Goal: Information Seeking & Learning: Compare options

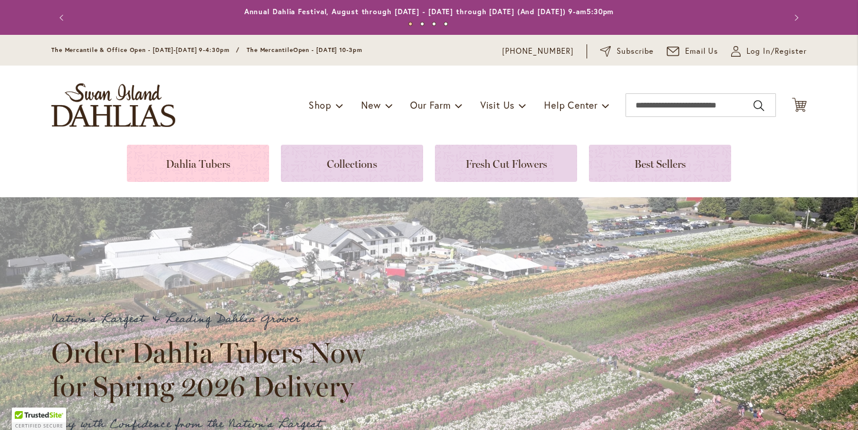
click at [208, 164] on link at bounding box center [198, 163] width 142 height 37
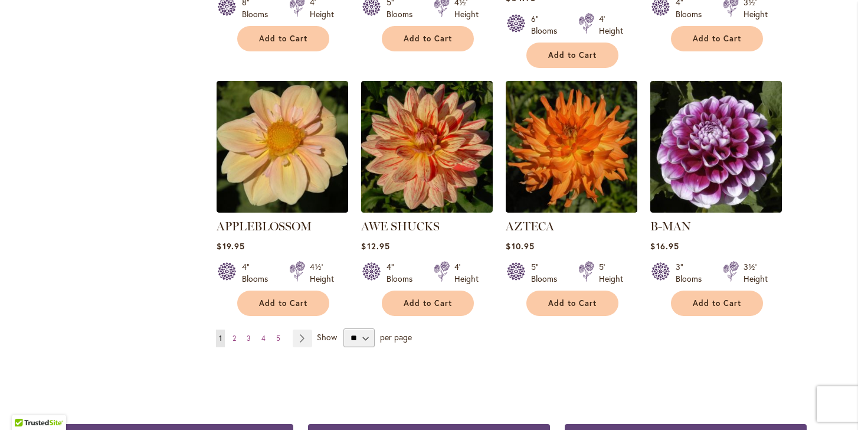
scroll to position [982, 0]
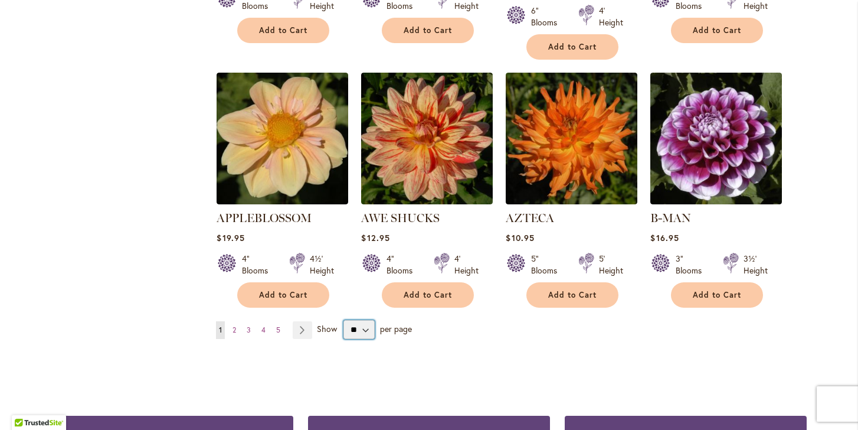
select select "**"
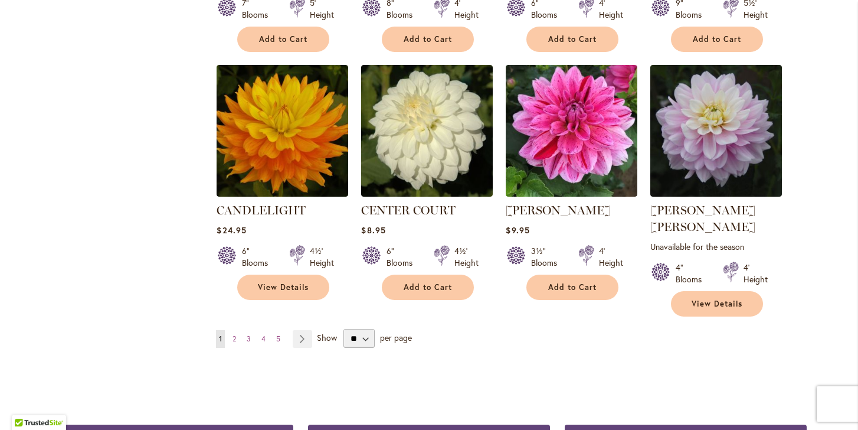
scroll to position [3999, 0]
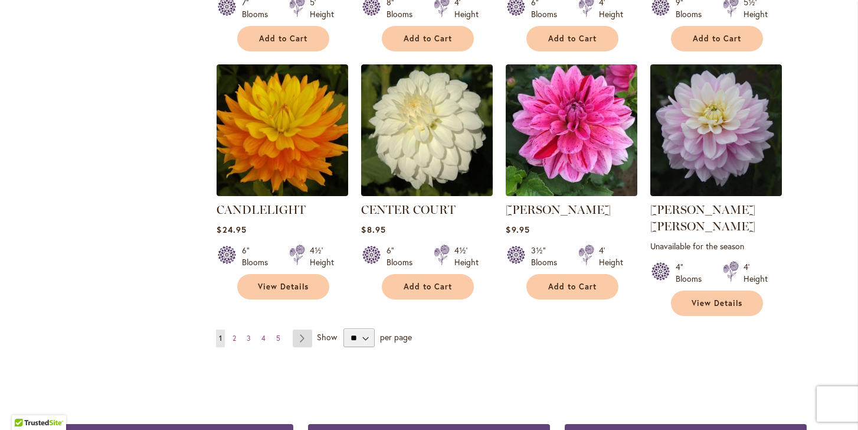
click at [303, 329] on link "Page Next" at bounding box center [302, 338] width 19 height 18
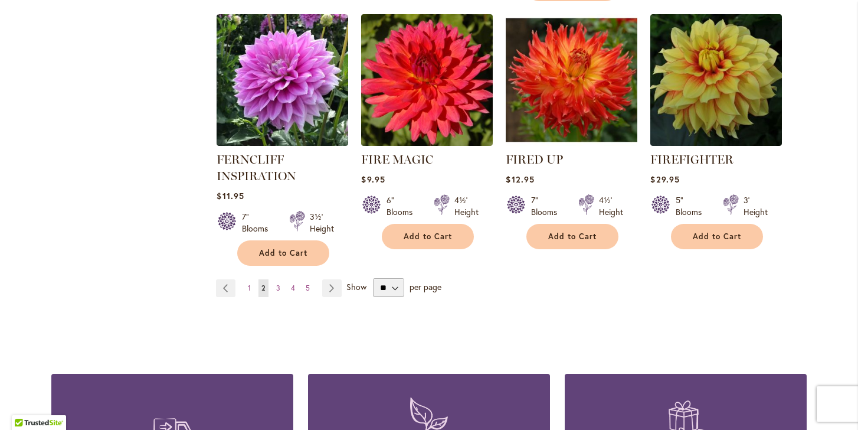
scroll to position [4157, 0]
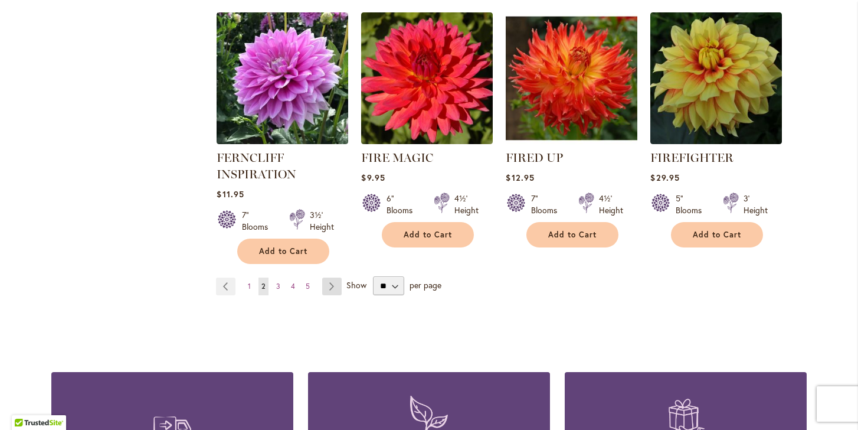
click at [328, 277] on link "Page Next" at bounding box center [331, 286] width 19 height 18
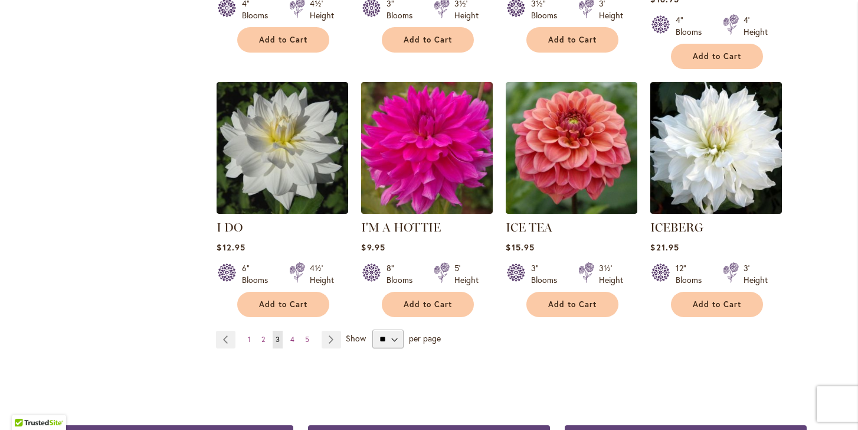
scroll to position [4098, 0]
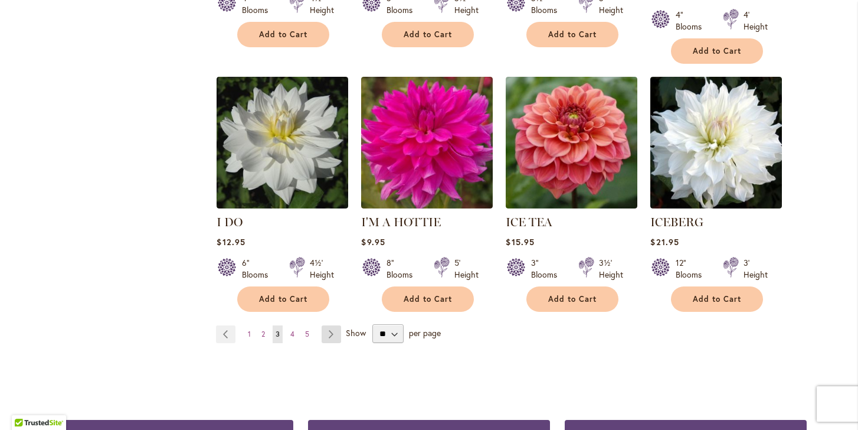
click at [332, 325] on link "Page Next" at bounding box center [331, 334] width 19 height 18
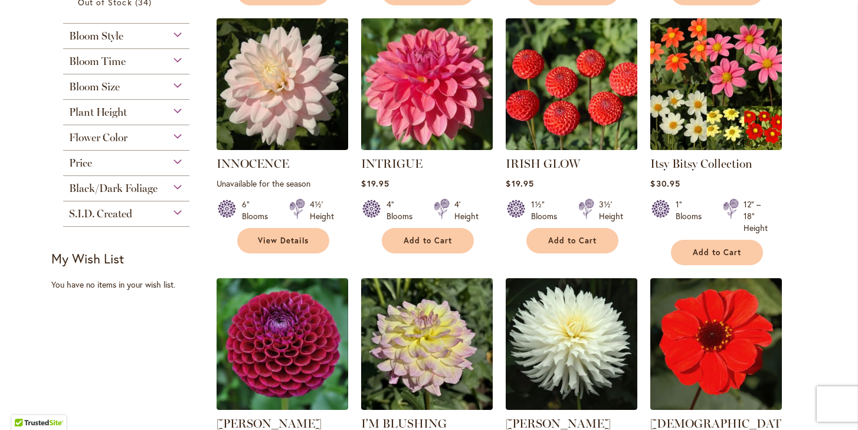
scroll to position [525, 0]
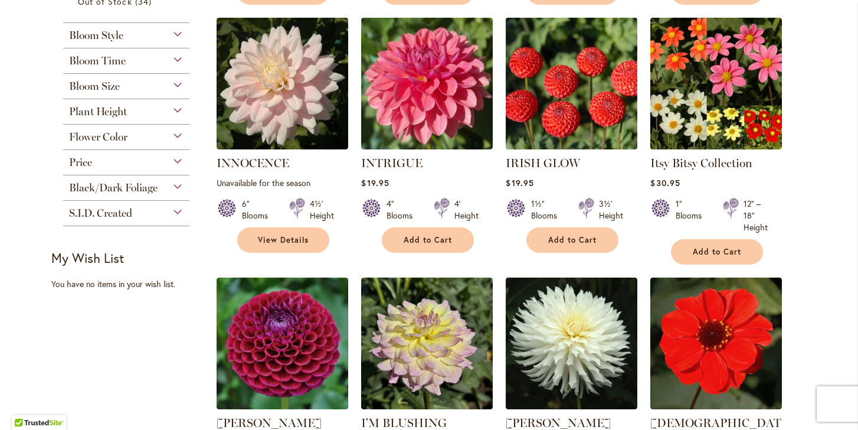
click at [554, 104] on img at bounding box center [572, 84] width 138 height 138
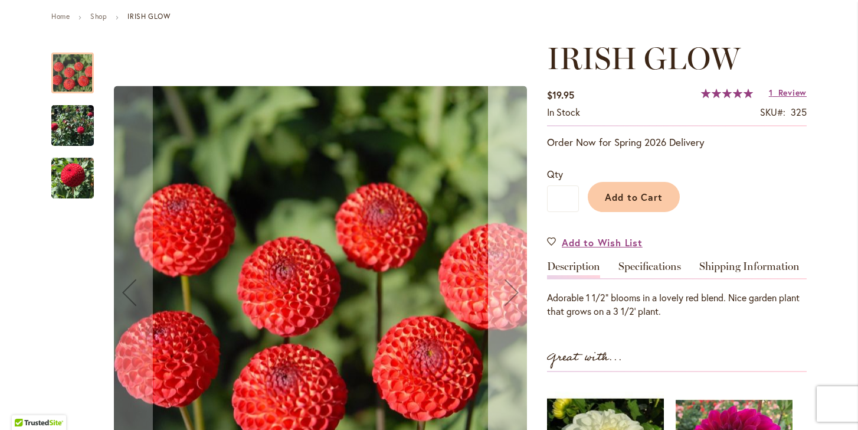
scroll to position [138, 0]
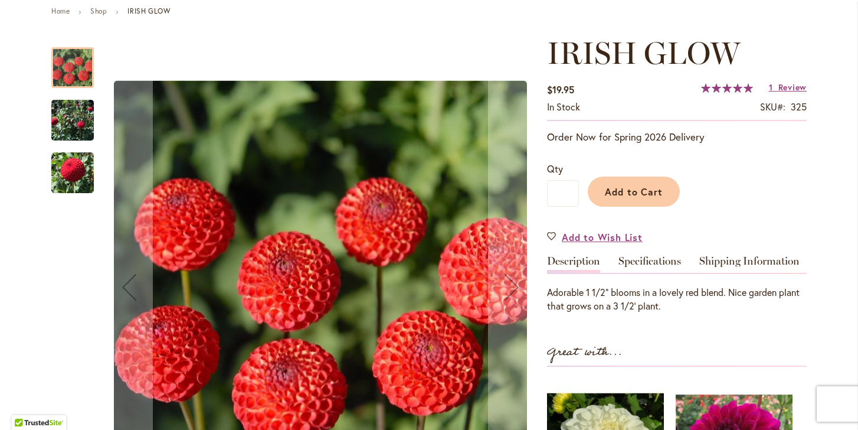
click at [77, 119] on img "IRISH GLOW" at bounding box center [72, 120] width 43 height 58
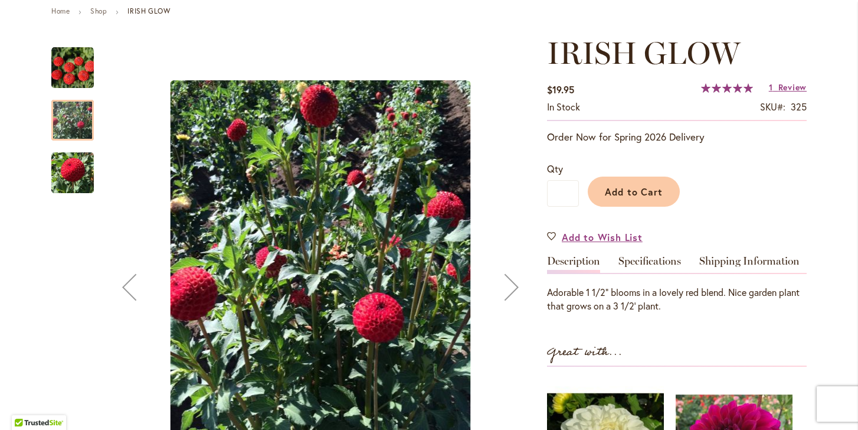
click at [75, 169] on img "IRISH GLOW" at bounding box center [72, 173] width 43 height 44
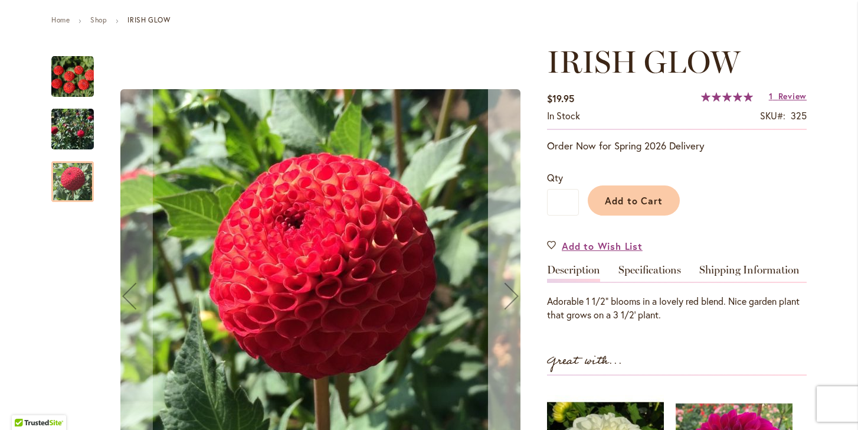
scroll to position [112, 0]
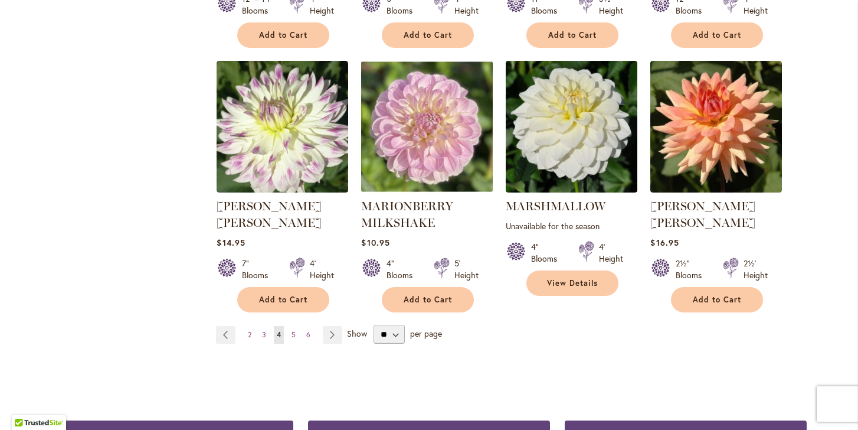
scroll to position [4067, 0]
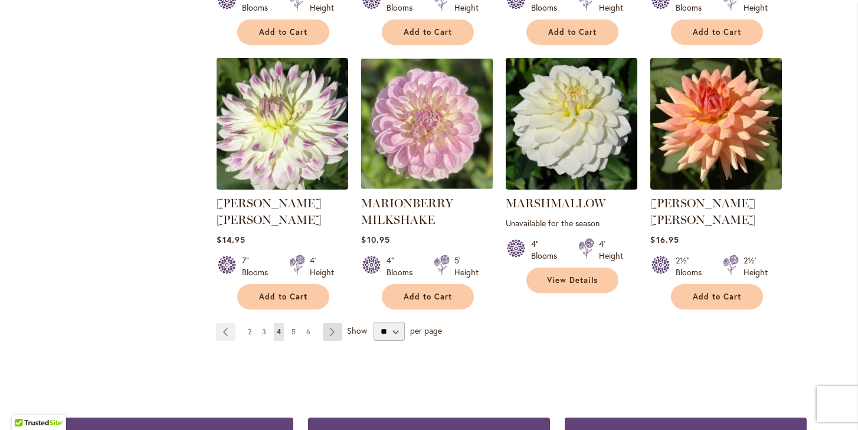
click at [331, 323] on link "Page Next" at bounding box center [332, 332] width 19 height 18
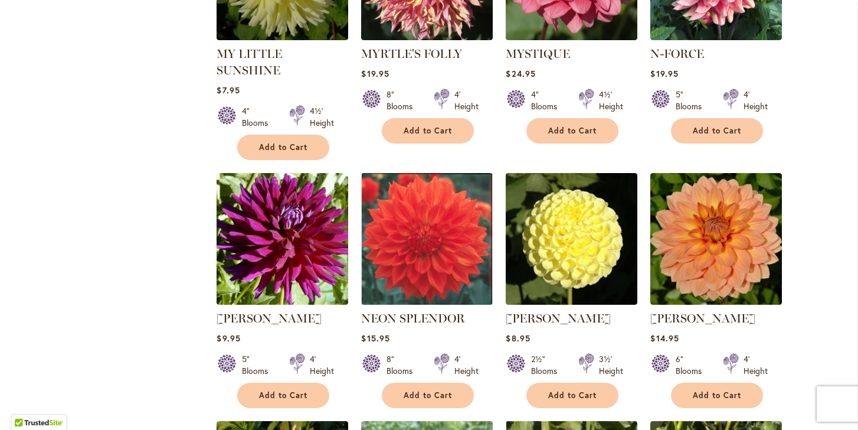
scroll to position [1644, 0]
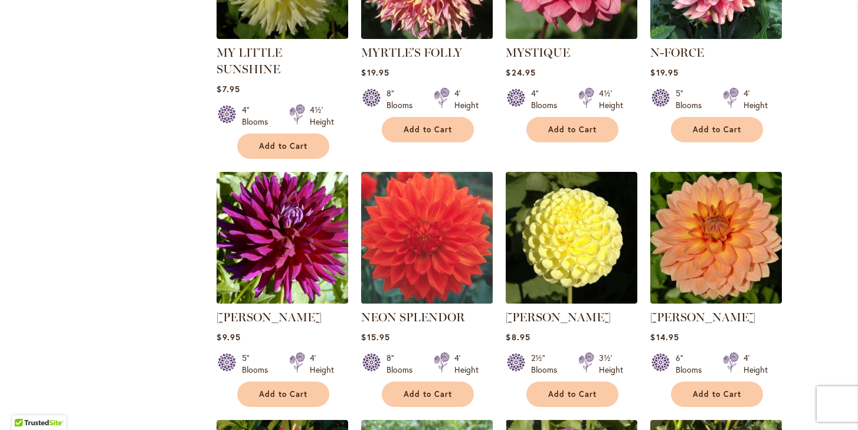
click at [417, 212] on img at bounding box center [427, 238] width 138 height 138
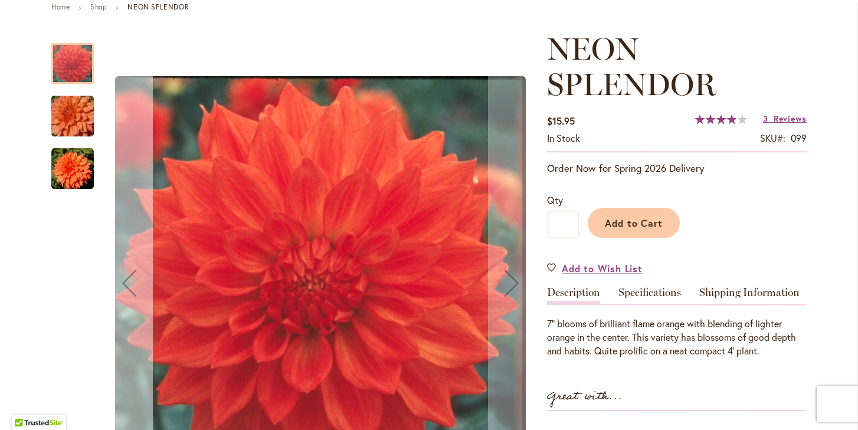
scroll to position [144, 0]
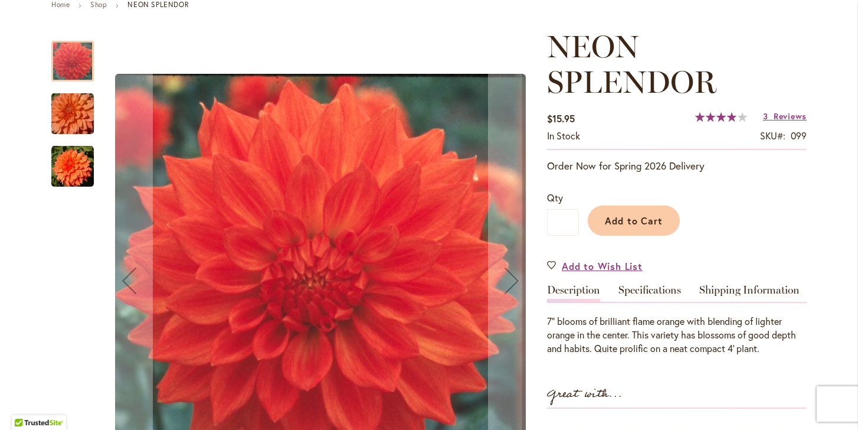
click at [73, 169] on img "Neon Splendor" at bounding box center [72, 166] width 43 height 43
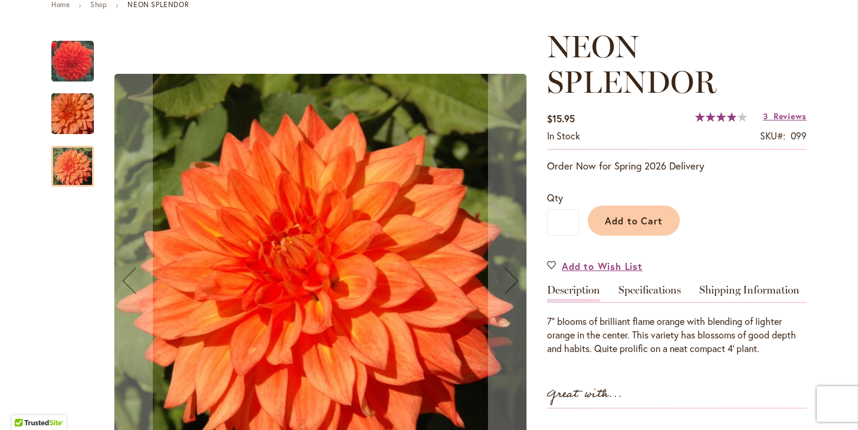
click at [77, 128] on img "Neon Splendor" at bounding box center [72, 114] width 85 height 57
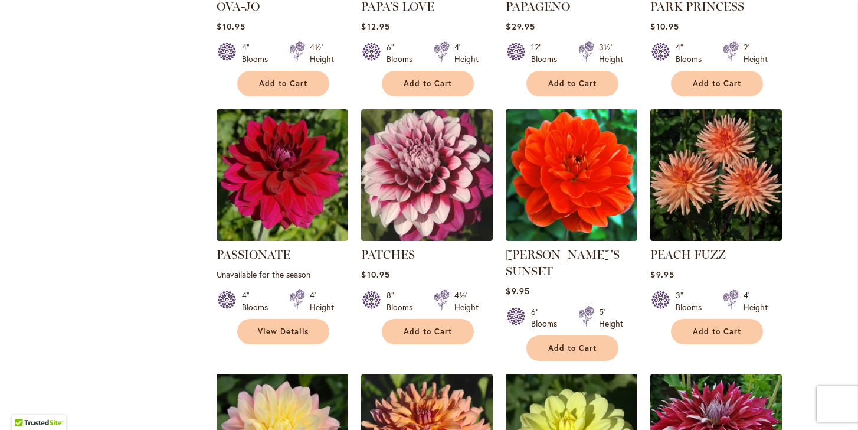
scroll to position [2965, 0]
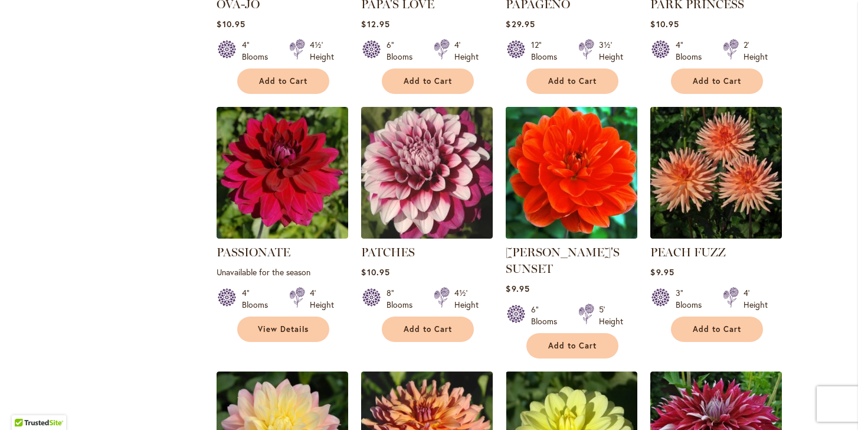
click at [581, 155] on img at bounding box center [572, 173] width 138 height 138
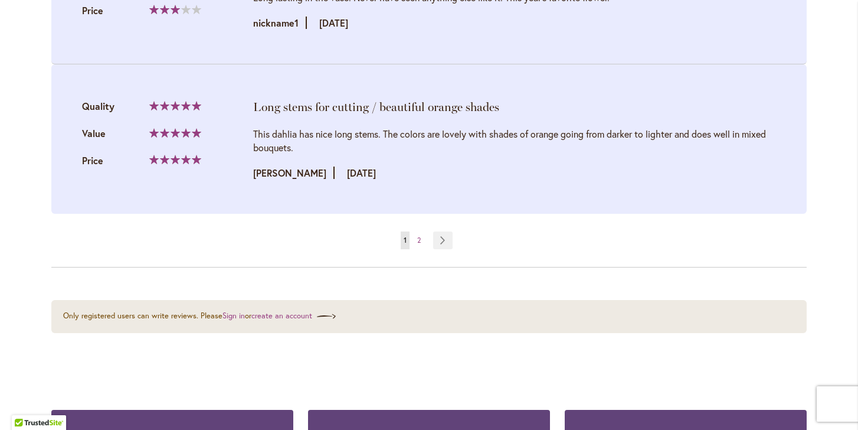
scroll to position [2698, 0]
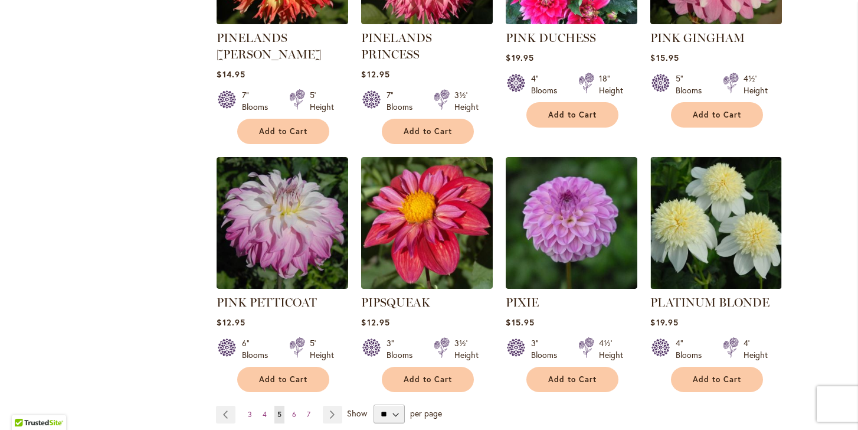
scroll to position [3973, 0]
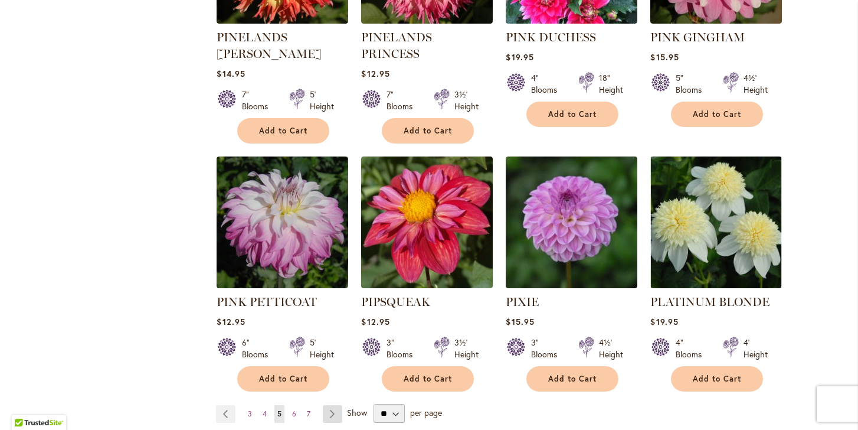
click at [330, 405] on link "Page Next" at bounding box center [332, 414] width 19 height 18
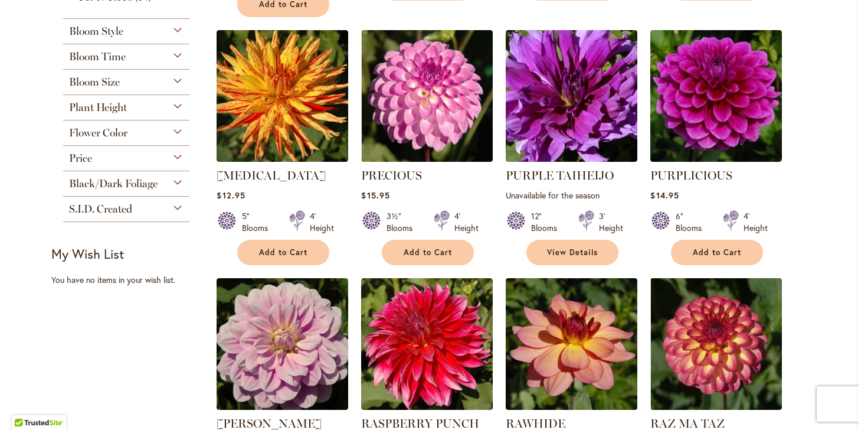
scroll to position [534, 0]
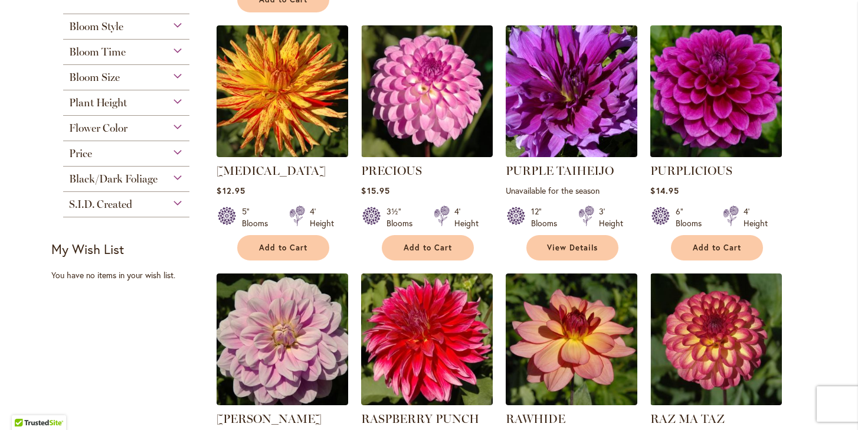
click at [685, 96] on img at bounding box center [717, 91] width 138 height 138
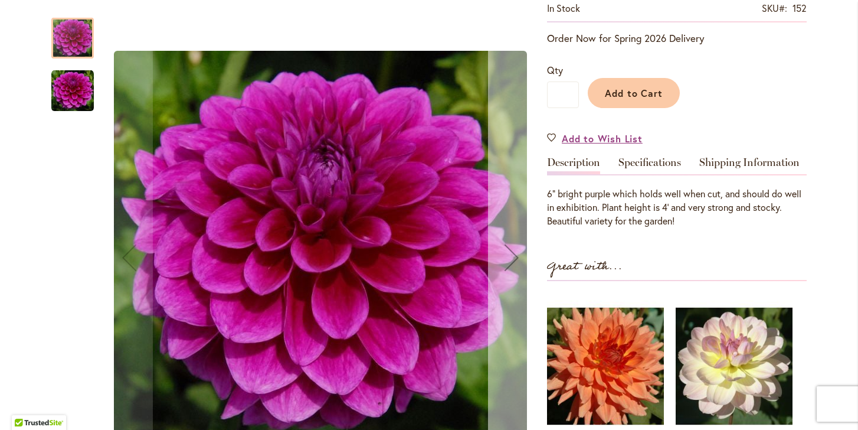
scroll to position [241, 0]
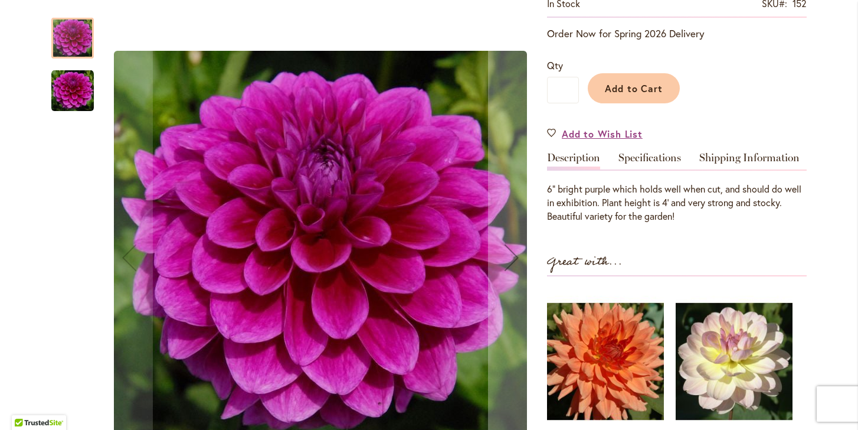
click at [80, 94] on img "PURPLICIOUS" at bounding box center [72, 91] width 43 height 43
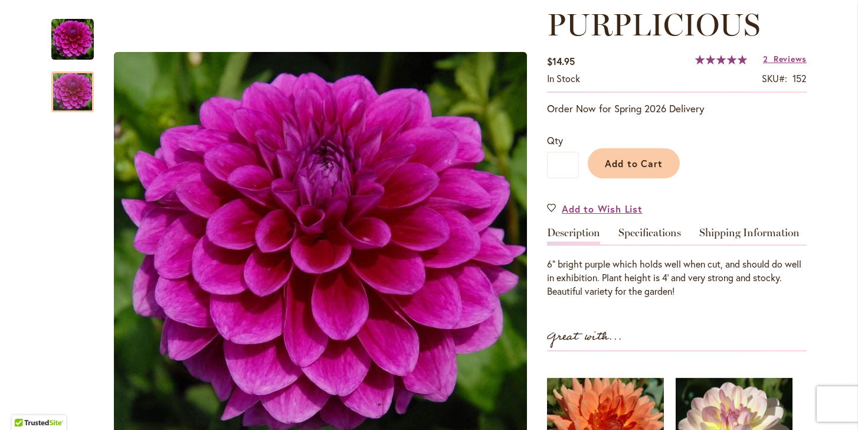
scroll to position [156, 0]
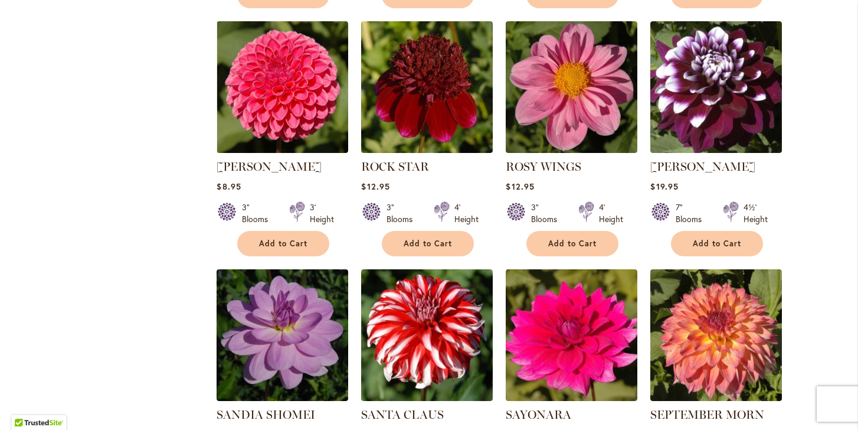
scroll to position [1018, 0]
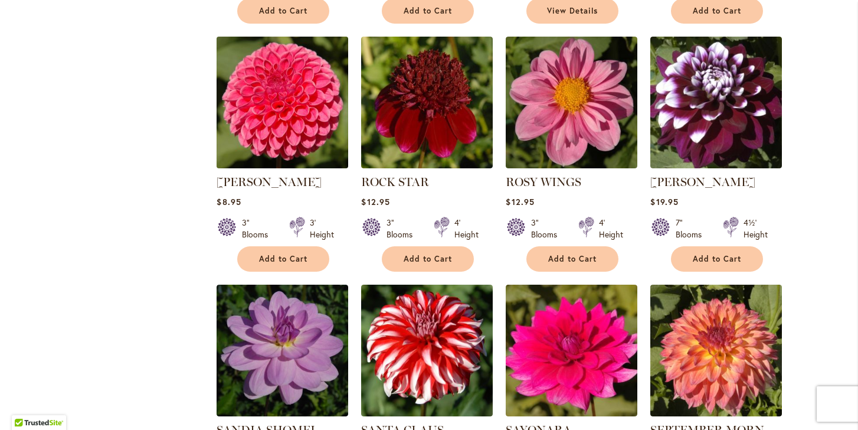
click at [282, 106] on img at bounding box center [283, 103] width 138 height 138
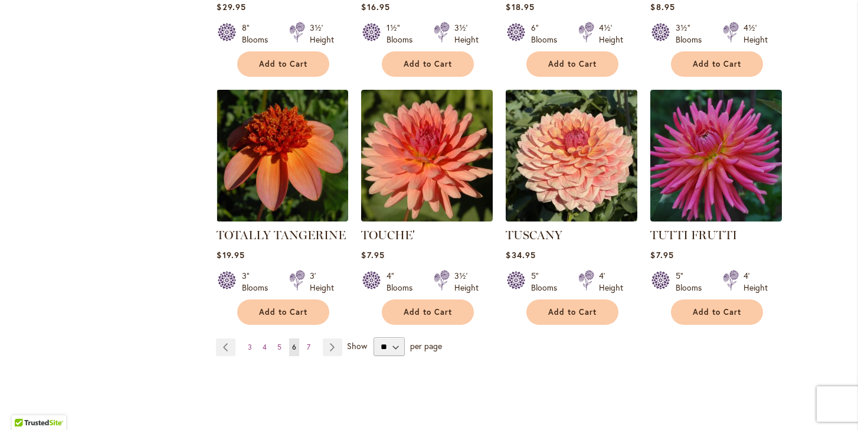
scroll to position [3992, 0]
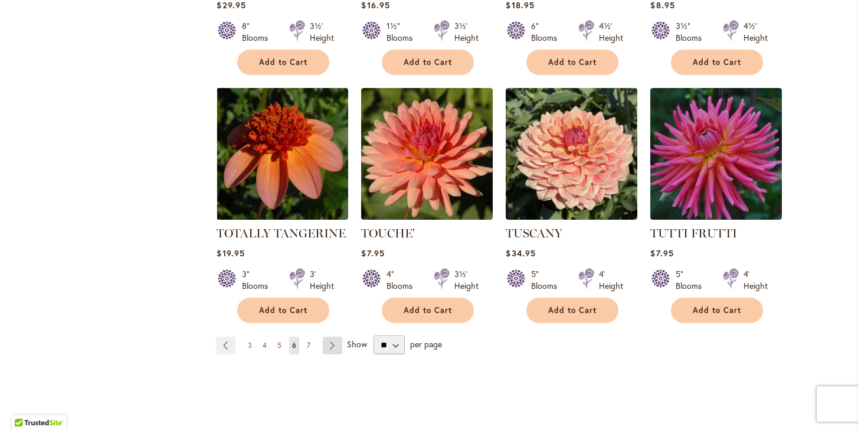
click at [334, 336] on link "Page Next" at bounding box center [332, 345] width 19 height 18
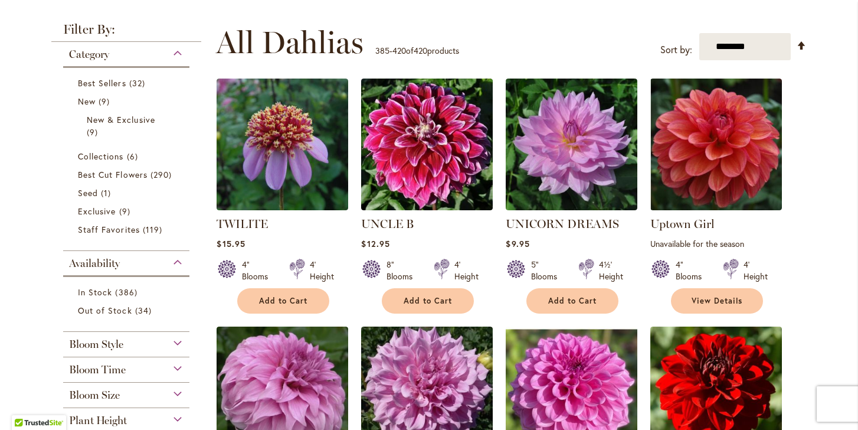
scroll to position [217, 0]
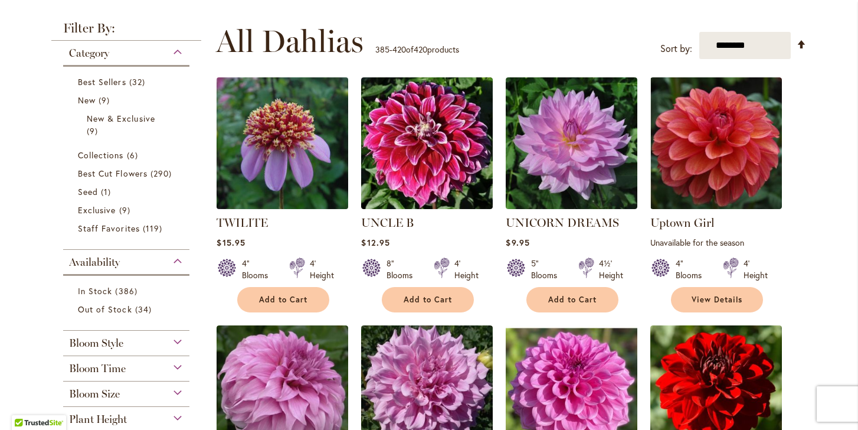
click at [249, 162] on img at bounding box center [283, 143] width 138 height 138
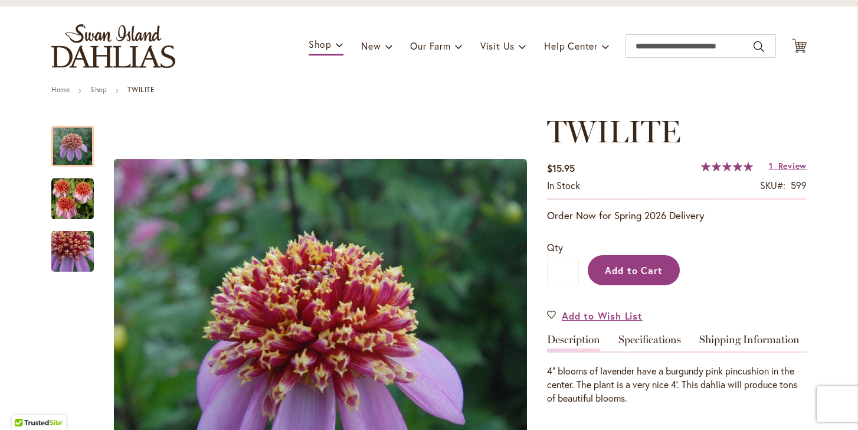
scroll to position [87, 0]
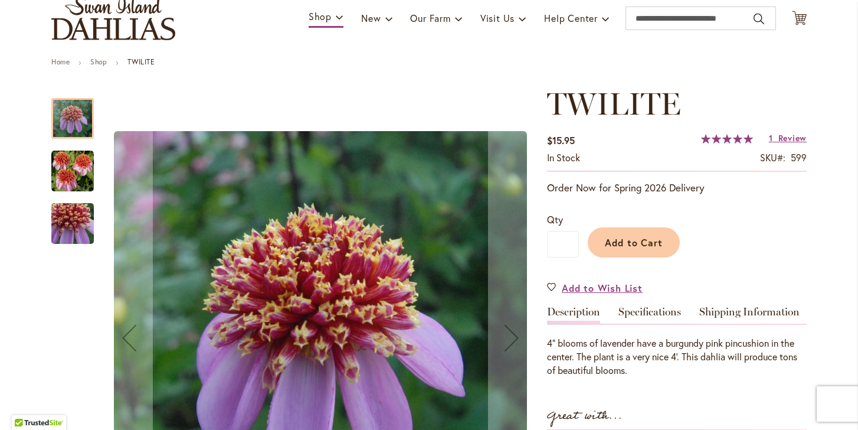
click at [76, 179] on img "TWILITE" at bounding box center [72, 171] width 43 height 43
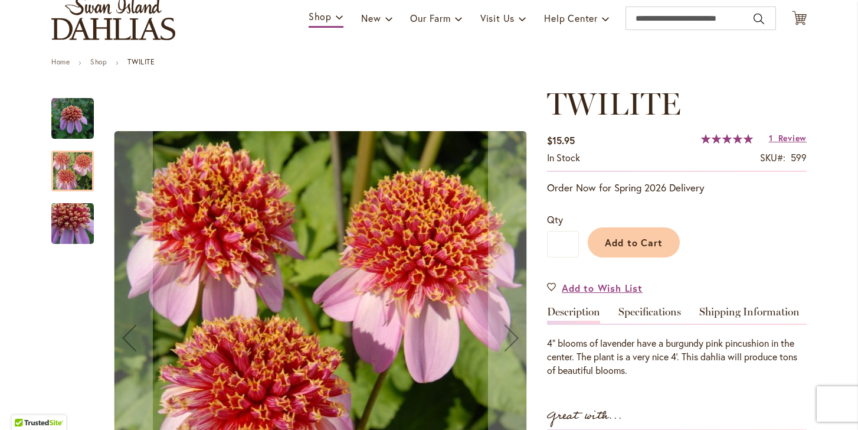
click at [74, 211] on img "TWILITE" at bounding box center [72, 224] width 85 height 80
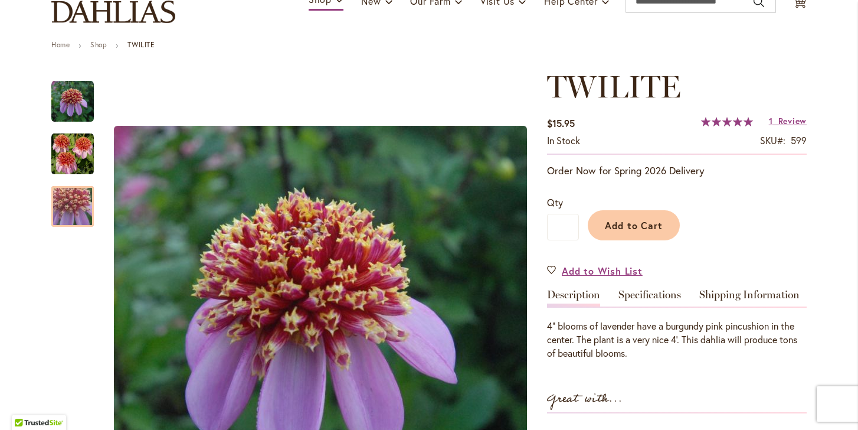
scroll to position [103, 0]
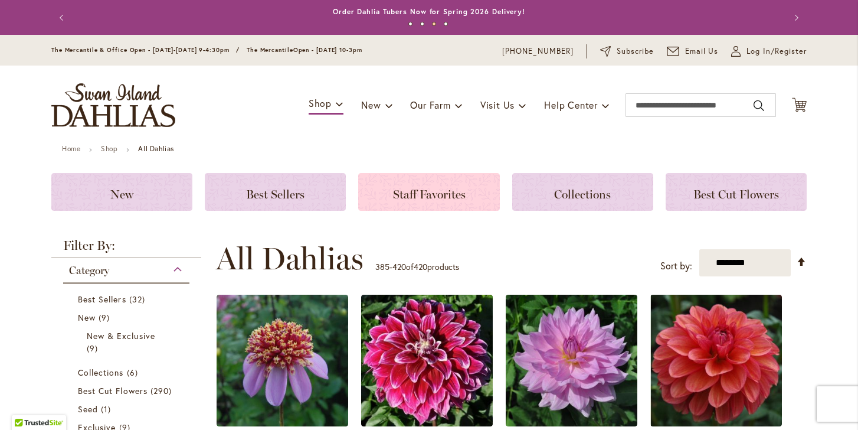
click at [385, 191] on h3 "Staff Favorites" at bounding box center [429, 191] width 113 height 13
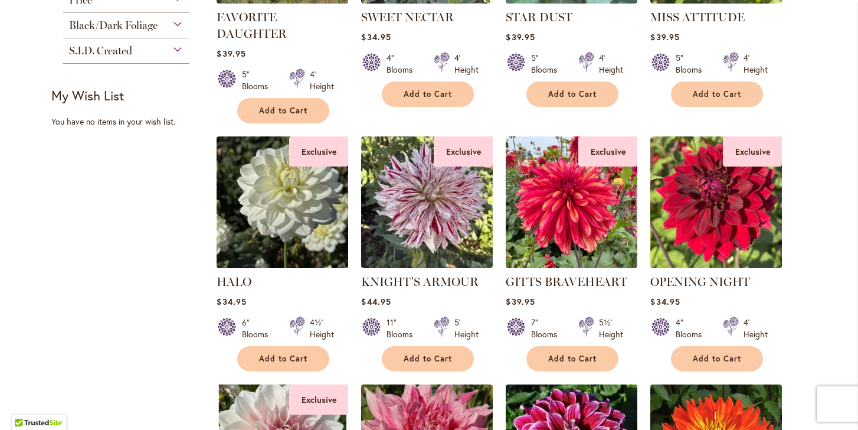
scroll to position [358, 0]
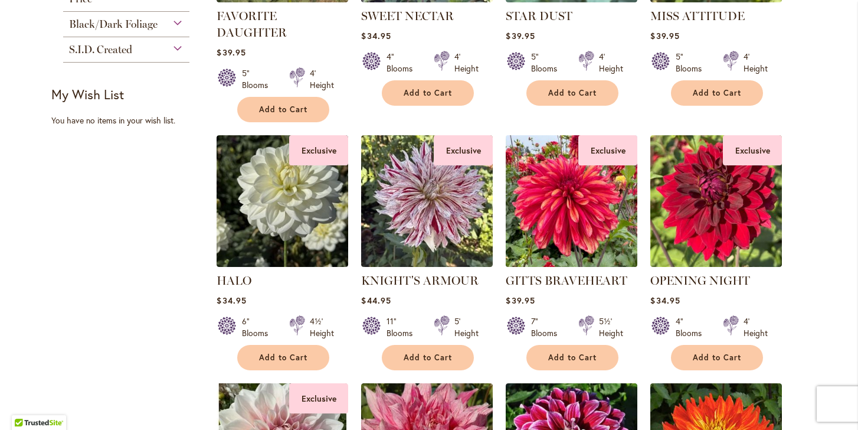
click at [566, 240] on img at bounding box center [572, 201] width 138 height 138
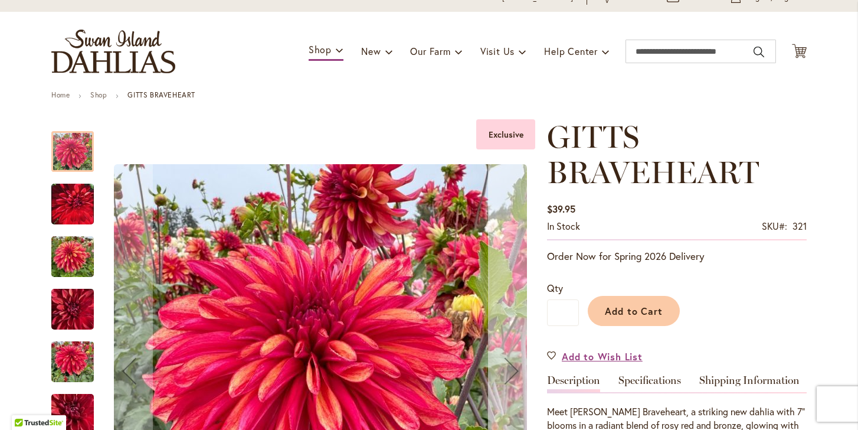
scroll to position [90, 0]
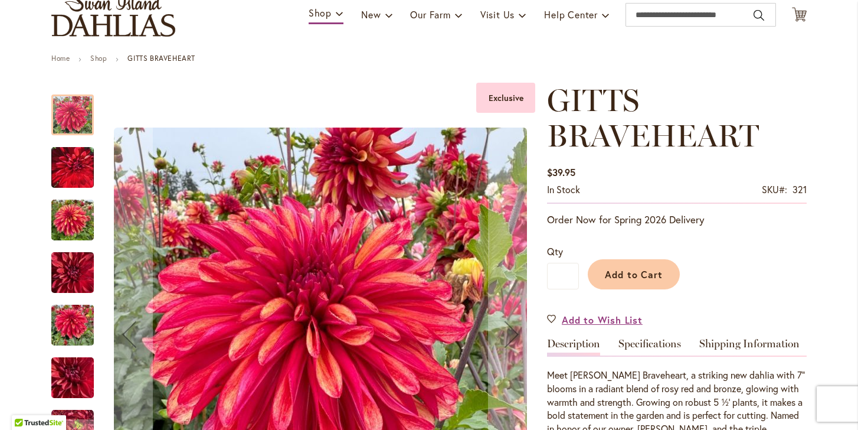
click at [69, 164] on img "GITTS BRAVEHEART" at bounding box center [72, 167] width 43 height 53
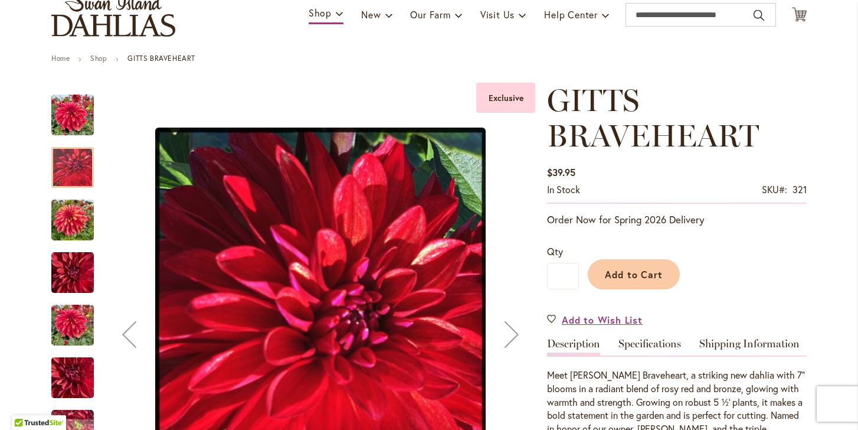
click at [74, 234] on img "GITTS BRAVEHEART" at bounding box center [72, 220] width 43 height 57
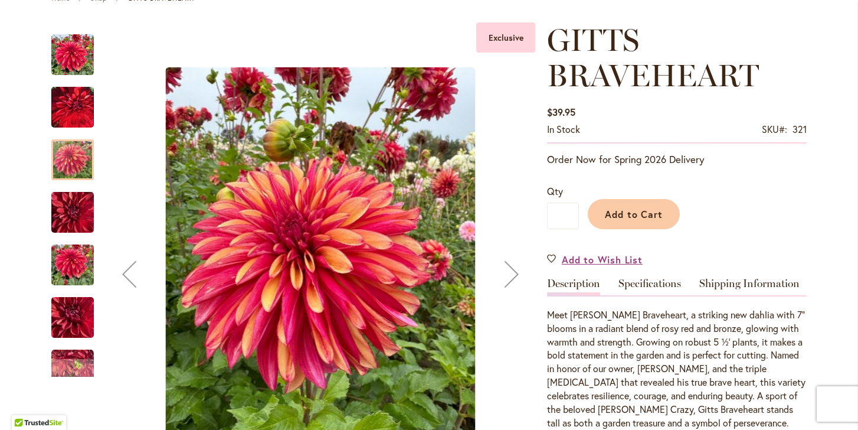
scroll to position [155, 0]
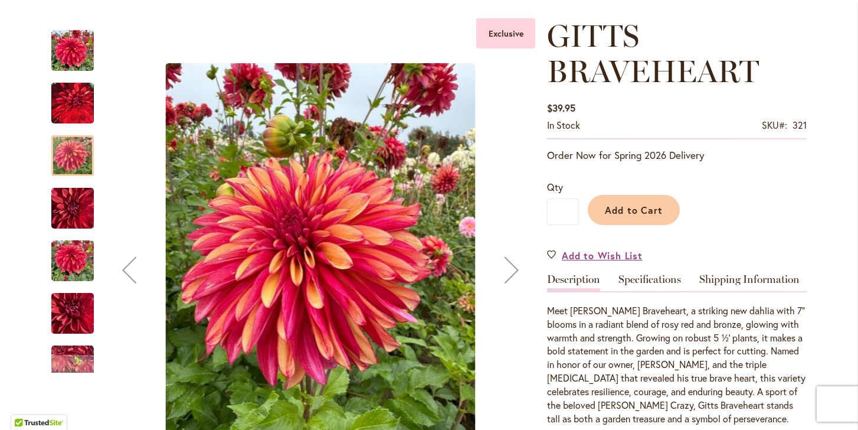
click at [74, 259] on img "GITTS BRAVEHEART" at bounding box center [72, 261] width 43 height 57
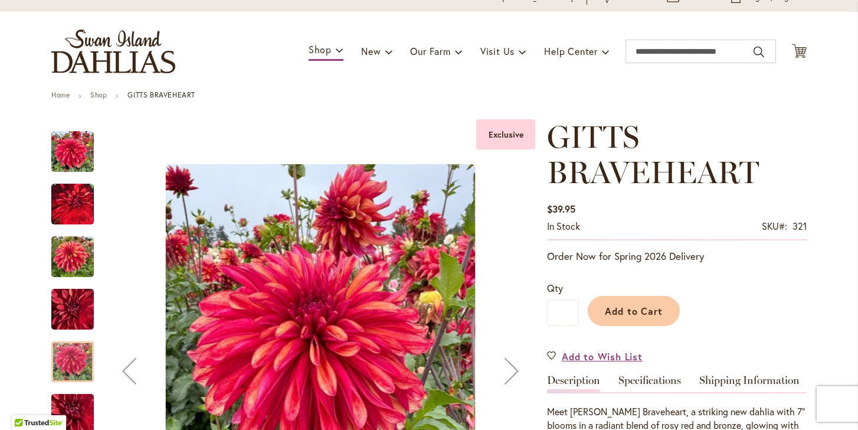
scroll to position [52, 0]
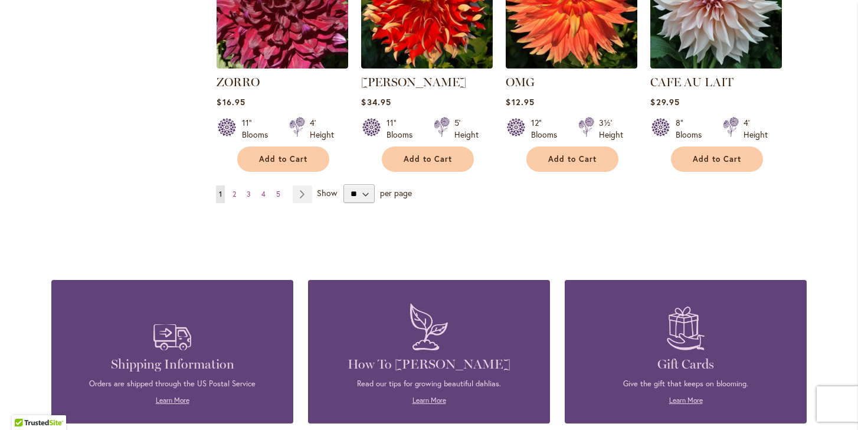
scroll to position [1053, 0]
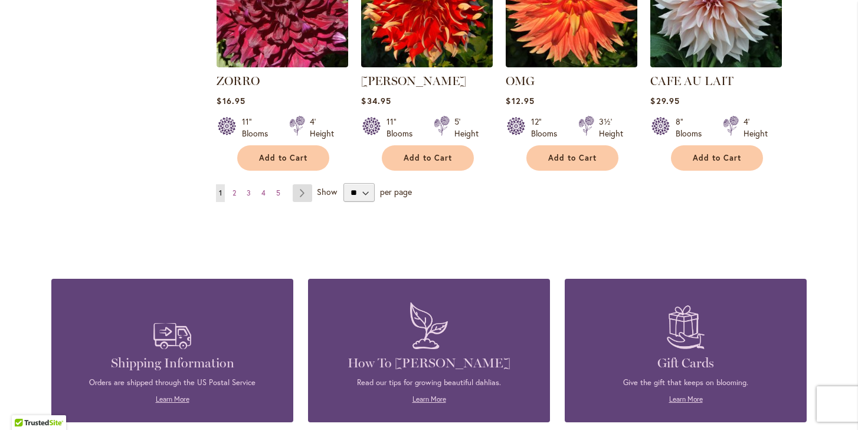
click at [302, 193] on link "Page Next" at bounding box center [302, 193] width 19 height 18
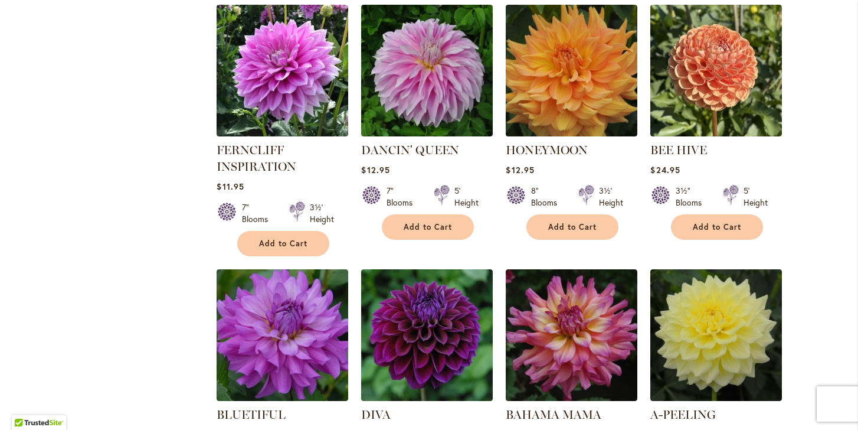
scroll to position [490, 0]
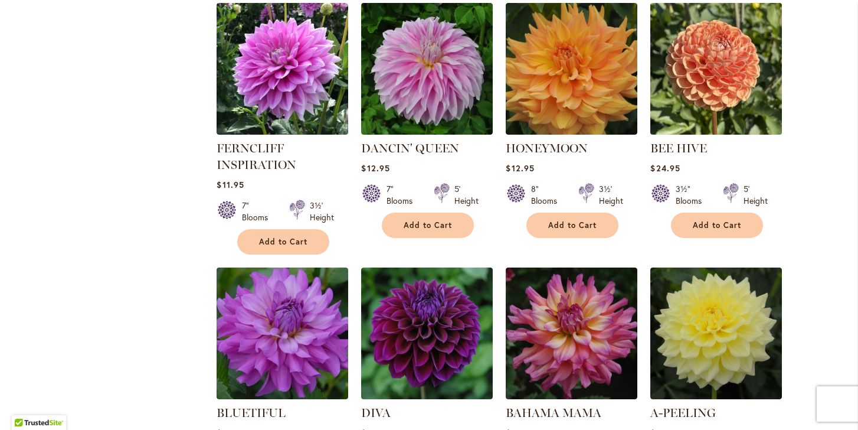
click at [714, 106] on img at bounding box center [717, 68] width 138 height 138
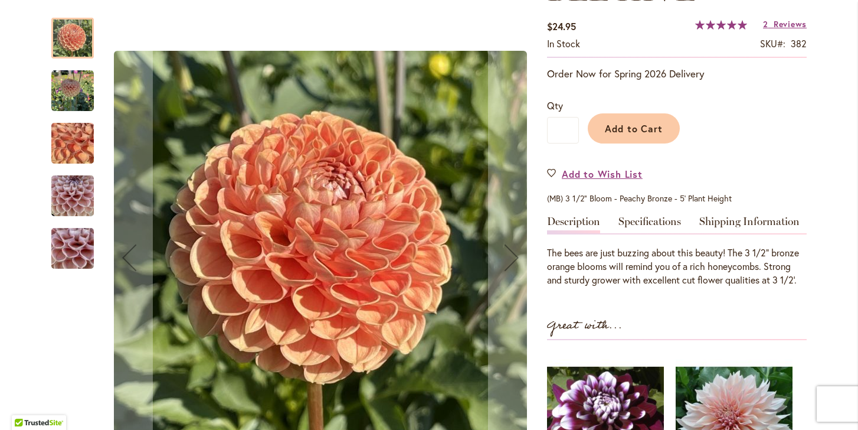
scroll to position [205, 0]
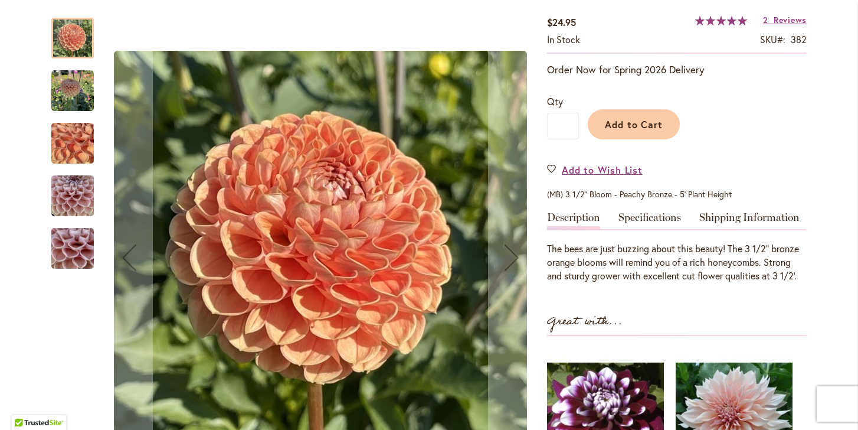
click at [79, 87] on img "BEE HIVE" at bounding box center [72, 91] width 43 height 43
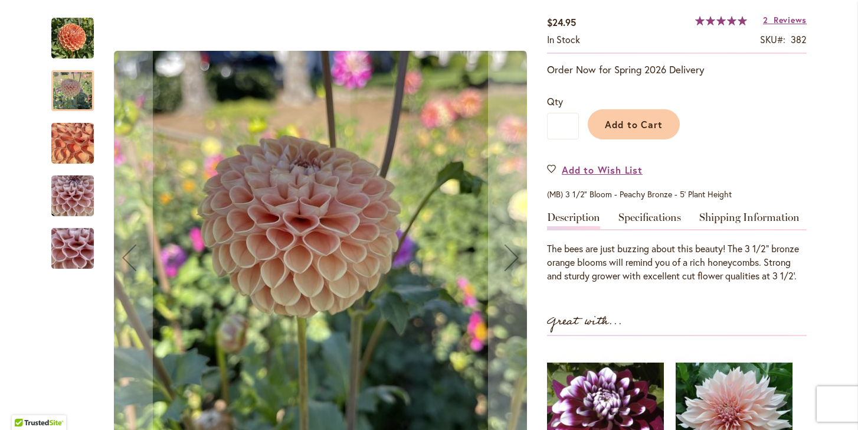
click at [70, 138] on img "BEE HIVE" at bounding box center [72, 144] width 85 height 64
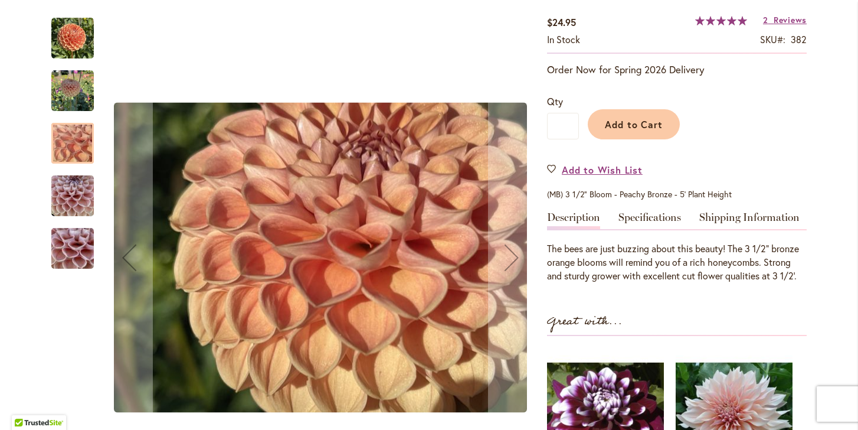
click at [71, 195] on img "BEE HIVE" at bounding box center [72, 196] width 43 height 57
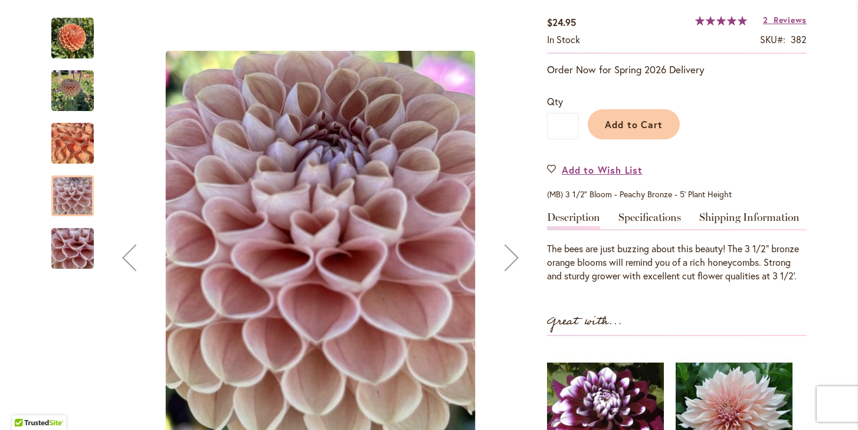
click at [70, 257] on img "BEE HIVE" at bounding box center [72, 249] width 85 height 64
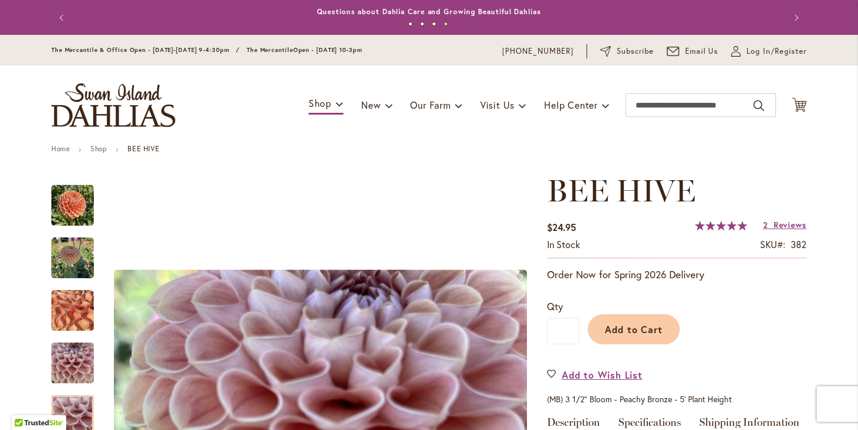
scroll to position [0, 0]
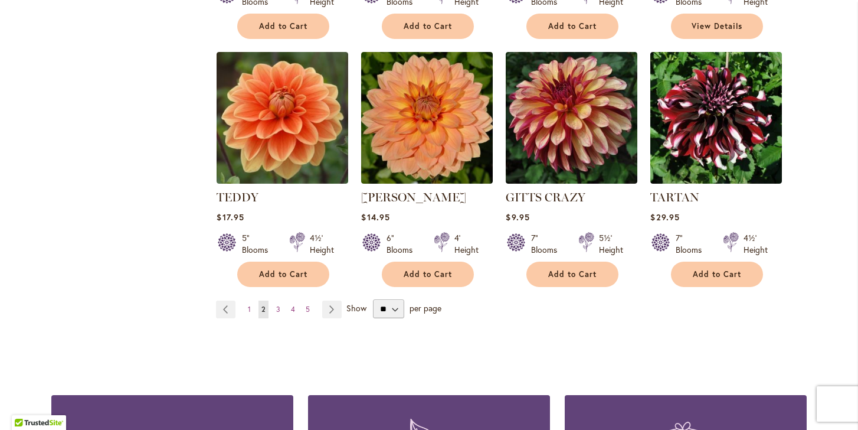
scroll to position [954, 0]
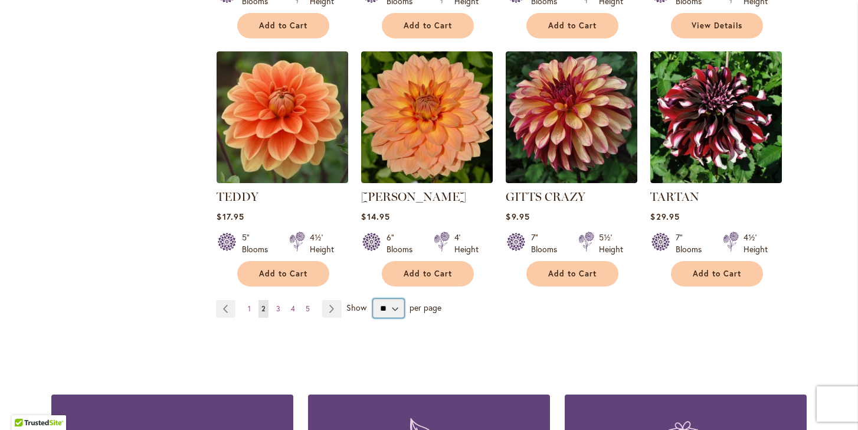
select select "**"
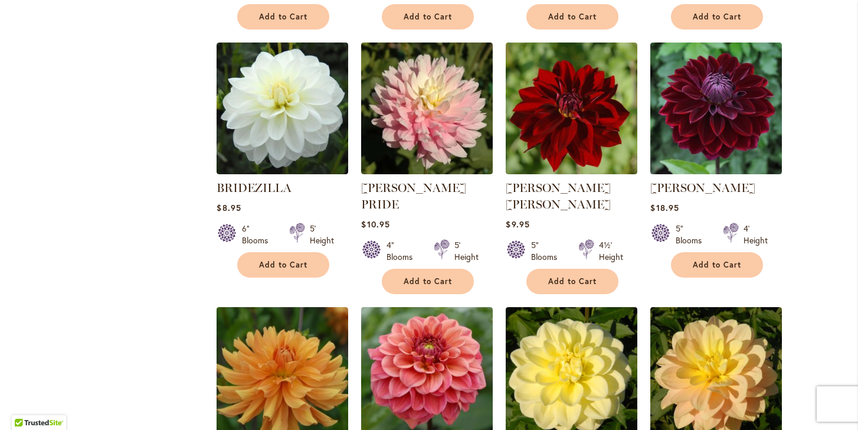
scroll to position [665, 0]
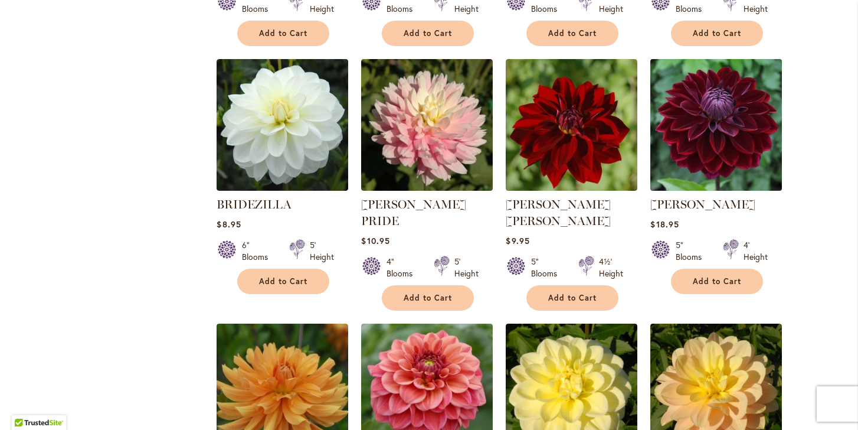
click at [713, 124] on img at bounding box center [717, 124] width 138 height 138
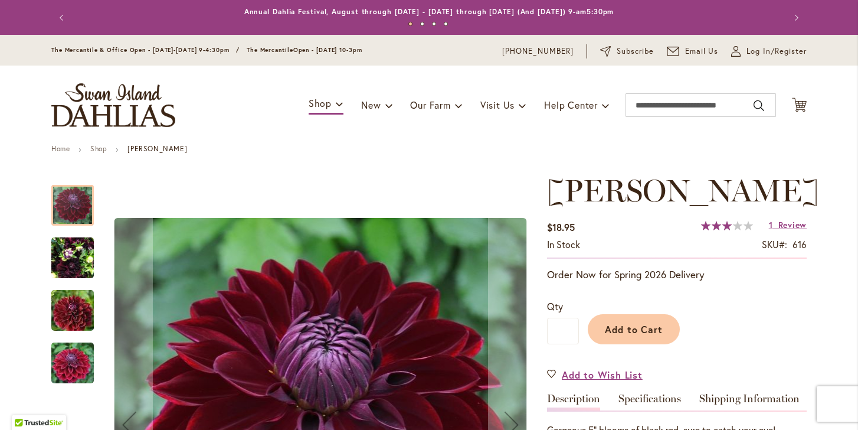
click at [70, 258] on img "KAISHA LEA" at bounding box center [72, 258] width 43 height 57
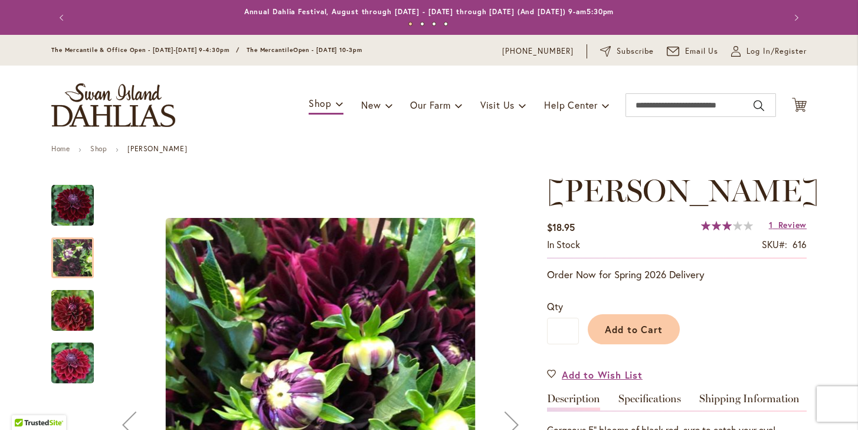
click at [68, 307] on img "KAISHA LEA" at bounding box center [72, 310] width 85 height 57
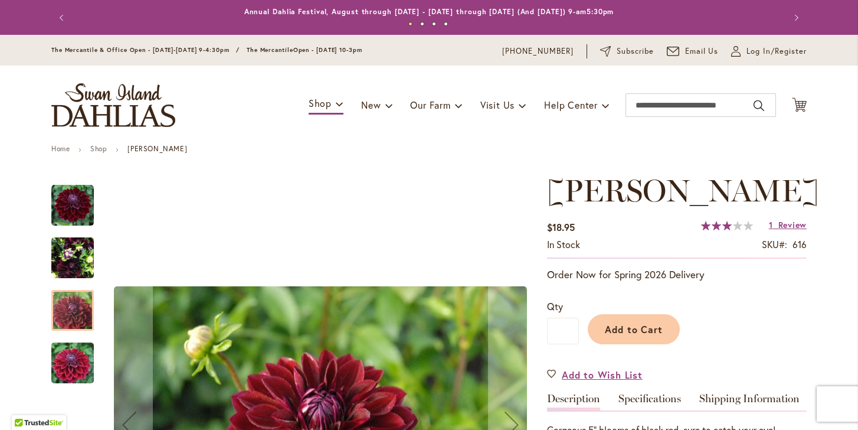
click at [76, 362] on img "KAISHA LEA" at bounding box center [72, 363] width 85 height 57
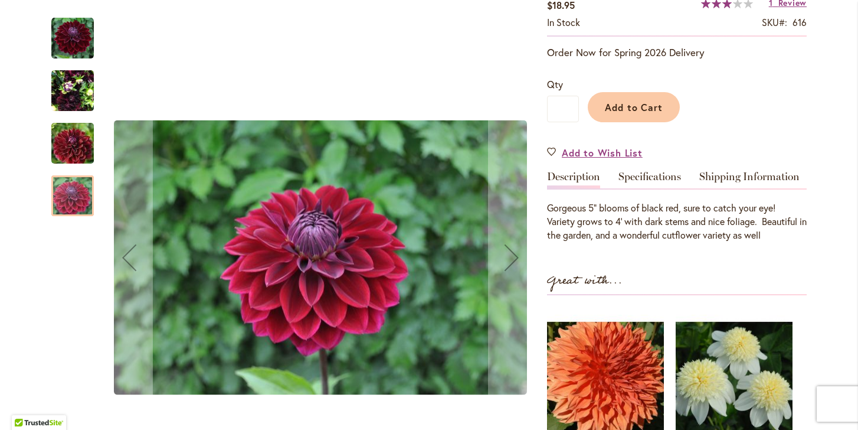
scroll to position [223, 0]
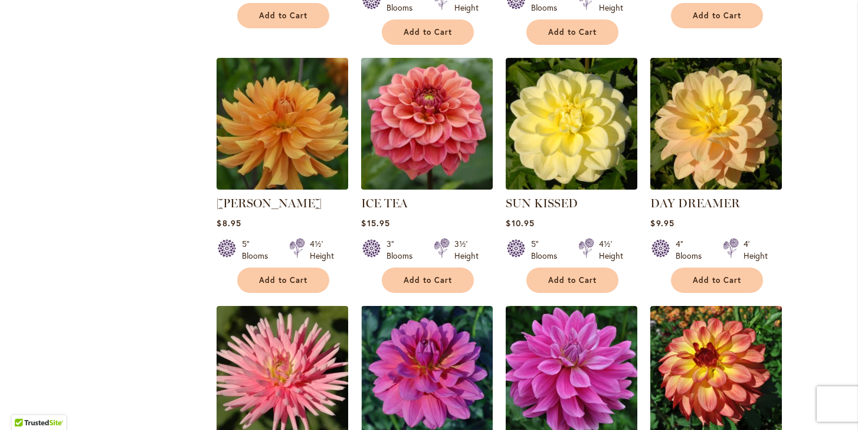
scroll to position [930, 0]
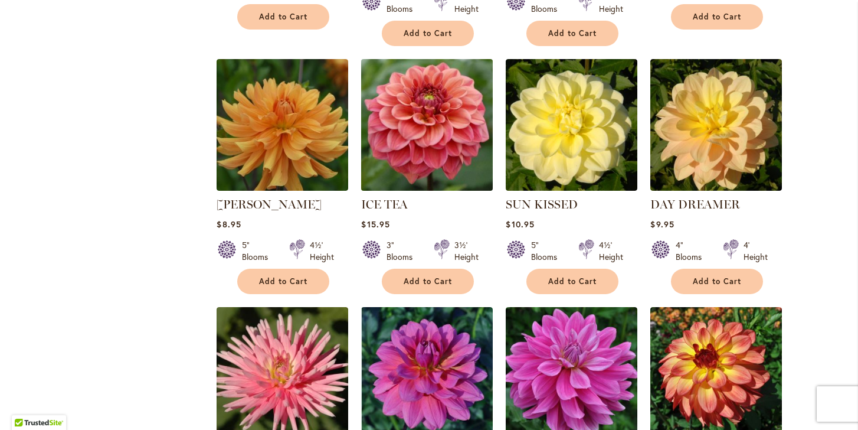
click at [424, 122] on img at bounding box center [427, 124] width 138 height 138
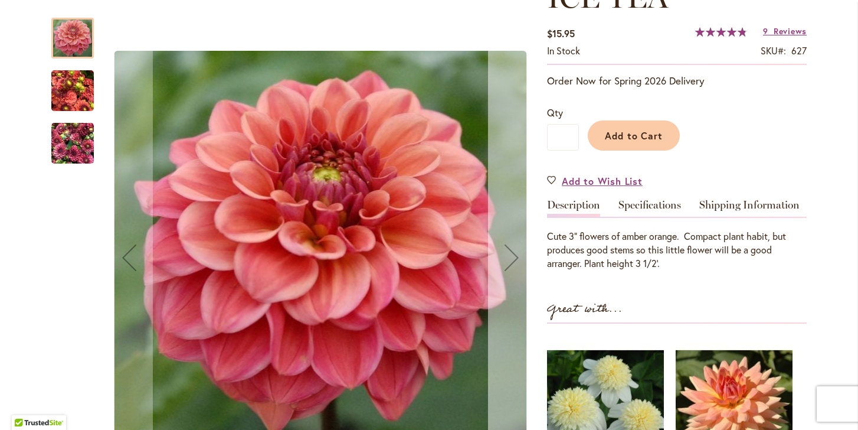
scroll to position [200, 0]
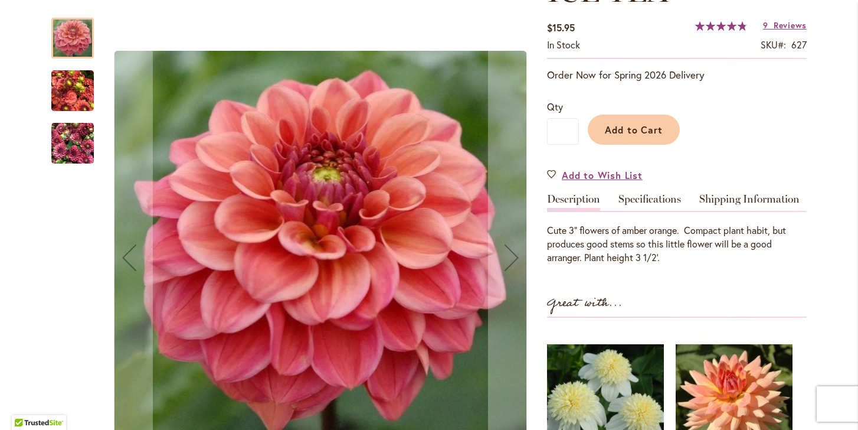
click at [78, 98] on img "ICE TEA" at bounding box center [72, 91] width 43 height 57
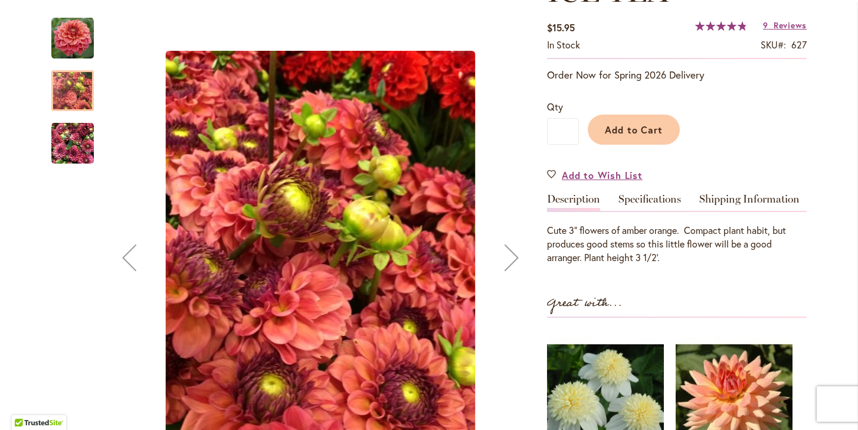
click at [76, 142] on img "ICE TEA" at bounding box center [72, 143] width 43 height 57
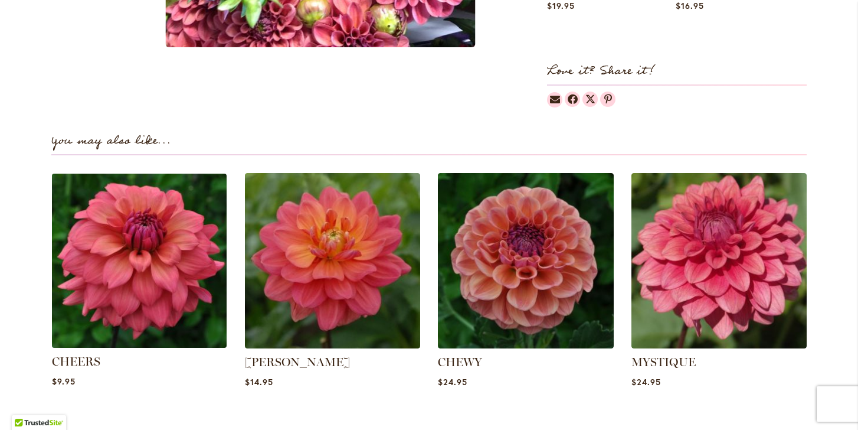
scroll to position [720, 0]
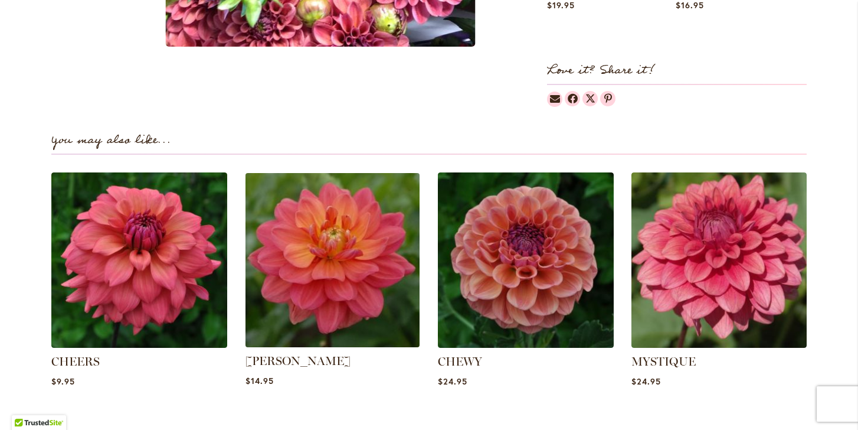
click at [255, 272] on img at bounding box center [332, 259] width 183 height 183
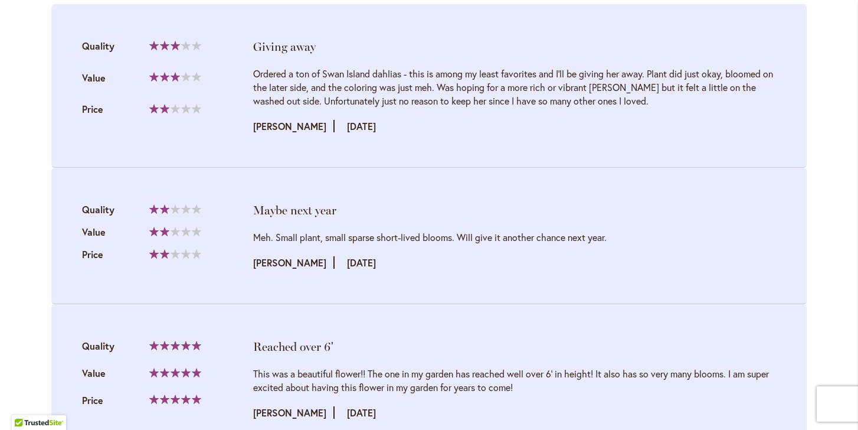
scroll to position [1270, 0]
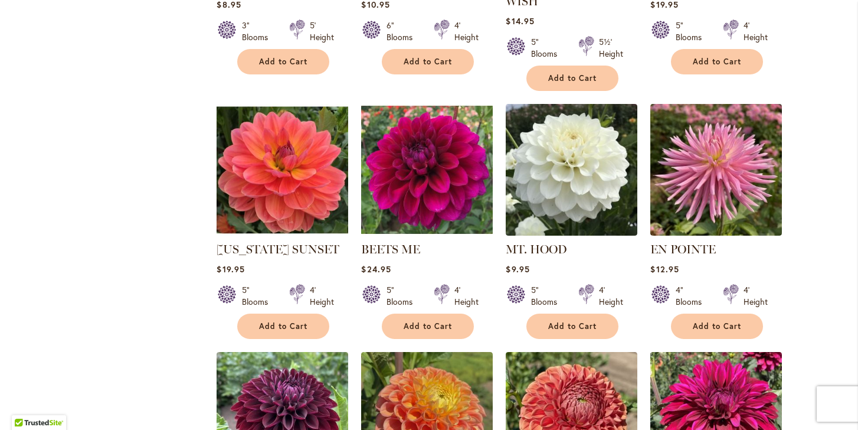
scroll to position [1895, 0]
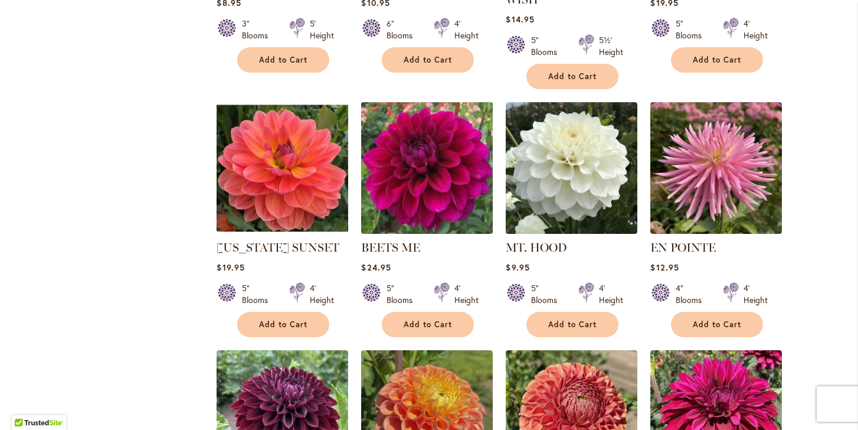
click at [426, 126] on img at bounding box center [427, 168] width 138 height 138
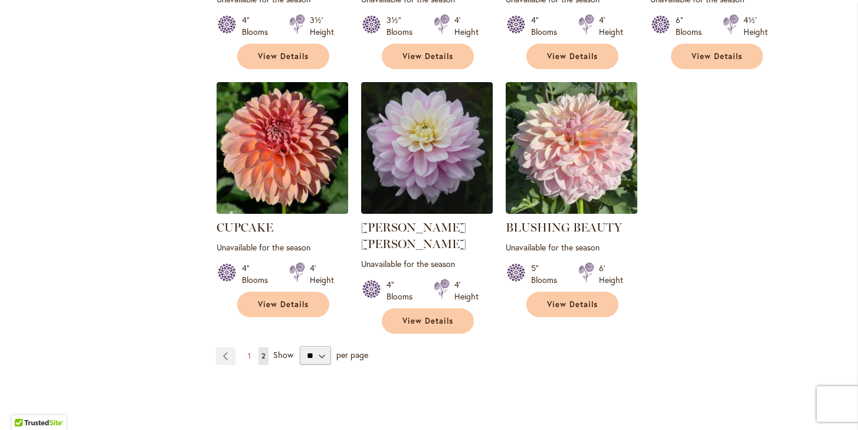
scroll to position [3438, 0]
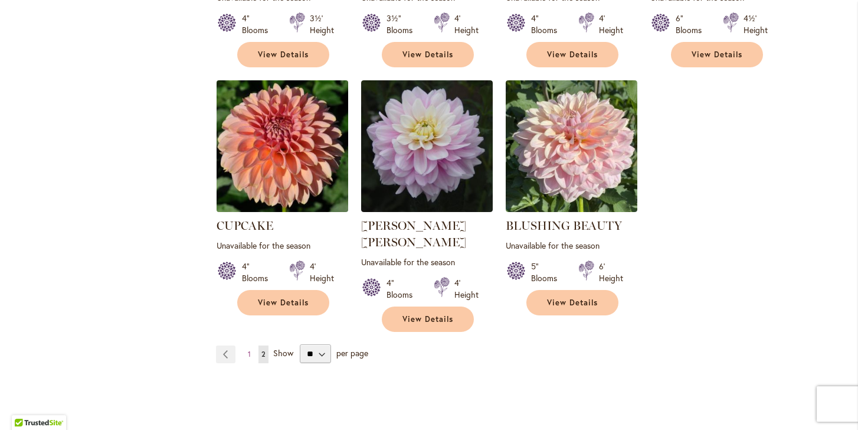
click at [299, 98] on img at bounding box center [283, 146] width 138 height 138
